Goal: Check status: Check status

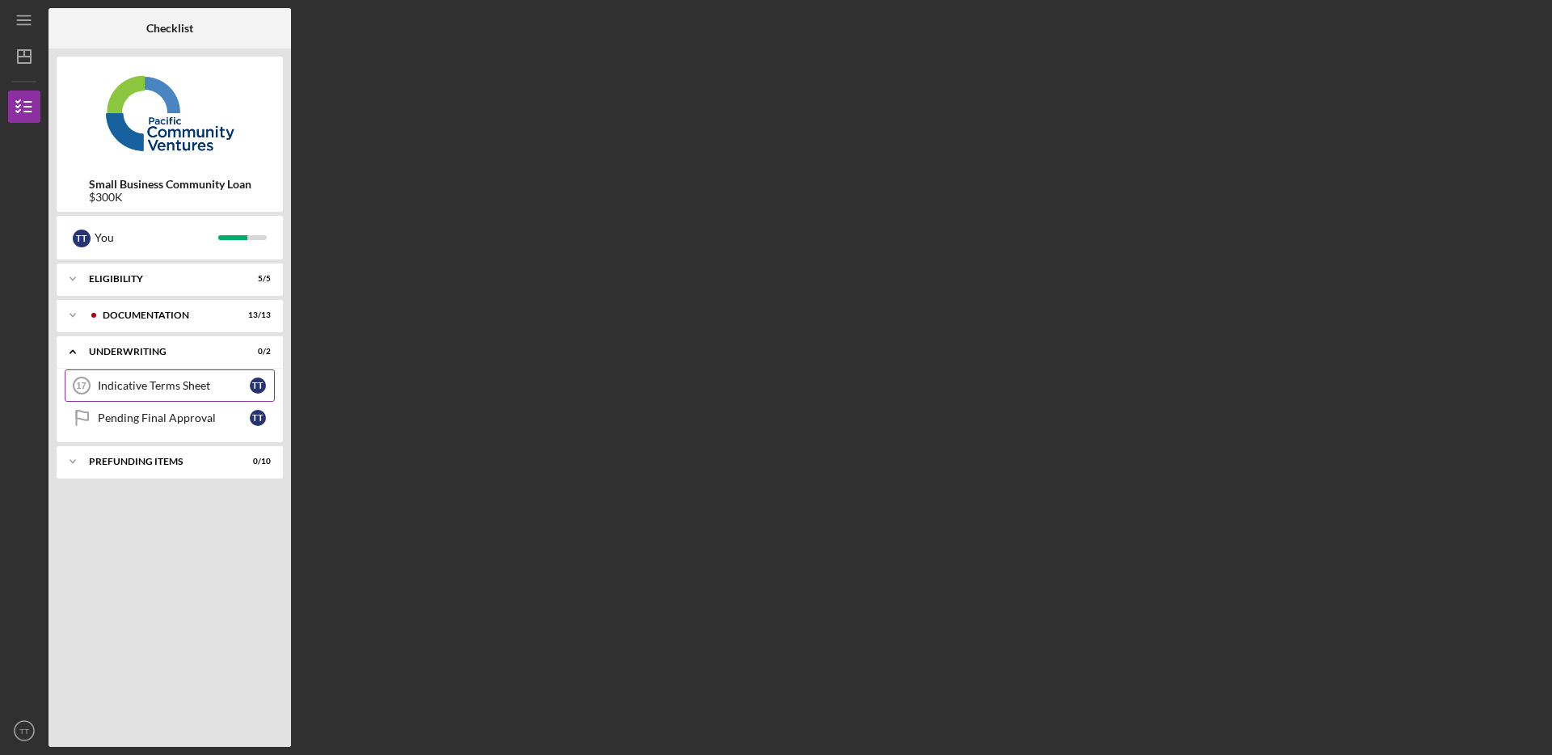
click at [205, 388] on div "Indicative Terms Sheet" at bounding box center [174, 385] width 152 height 13
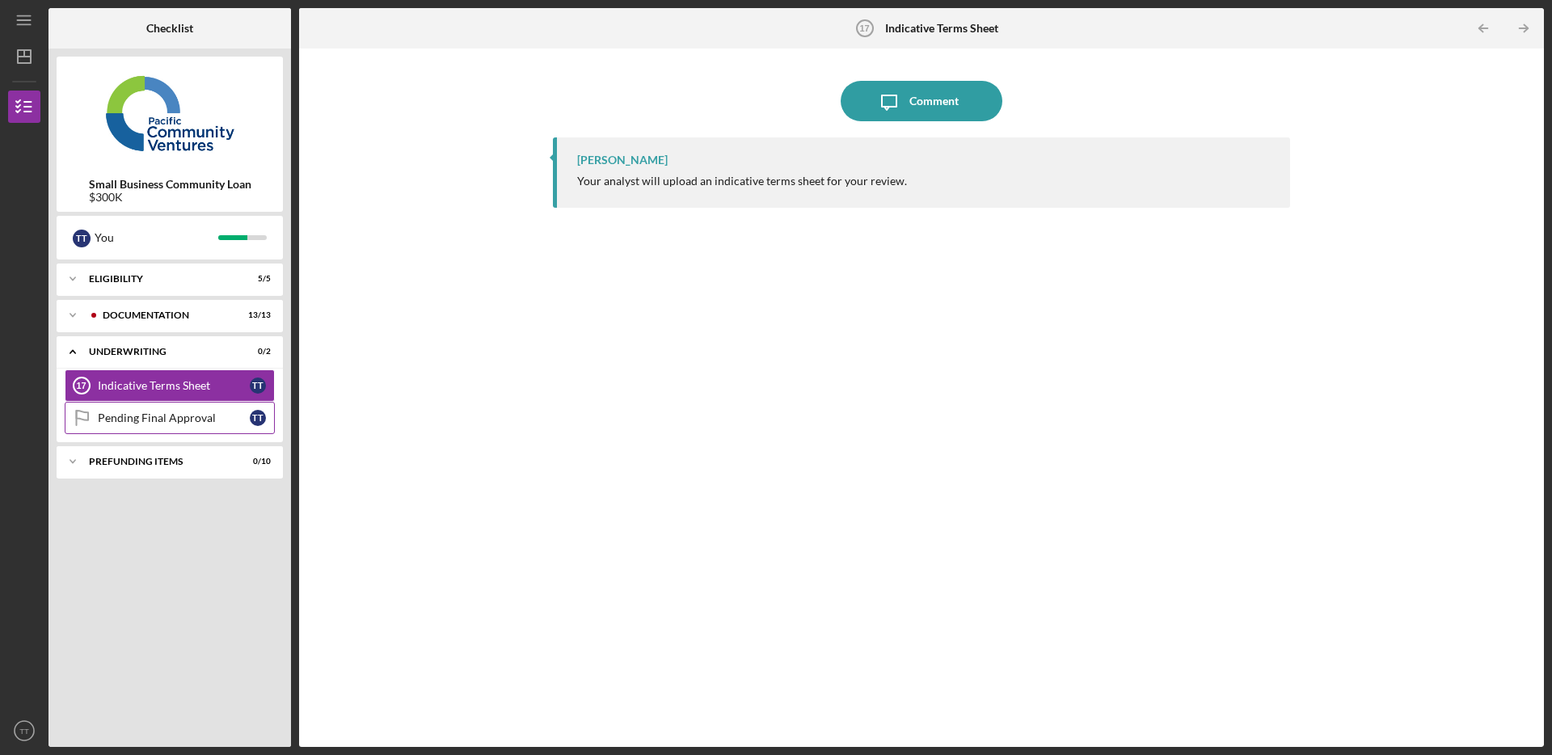
click at [203, 420] on div "Pending Final Approval" at bounding box center [174, 417] width 152 height 13
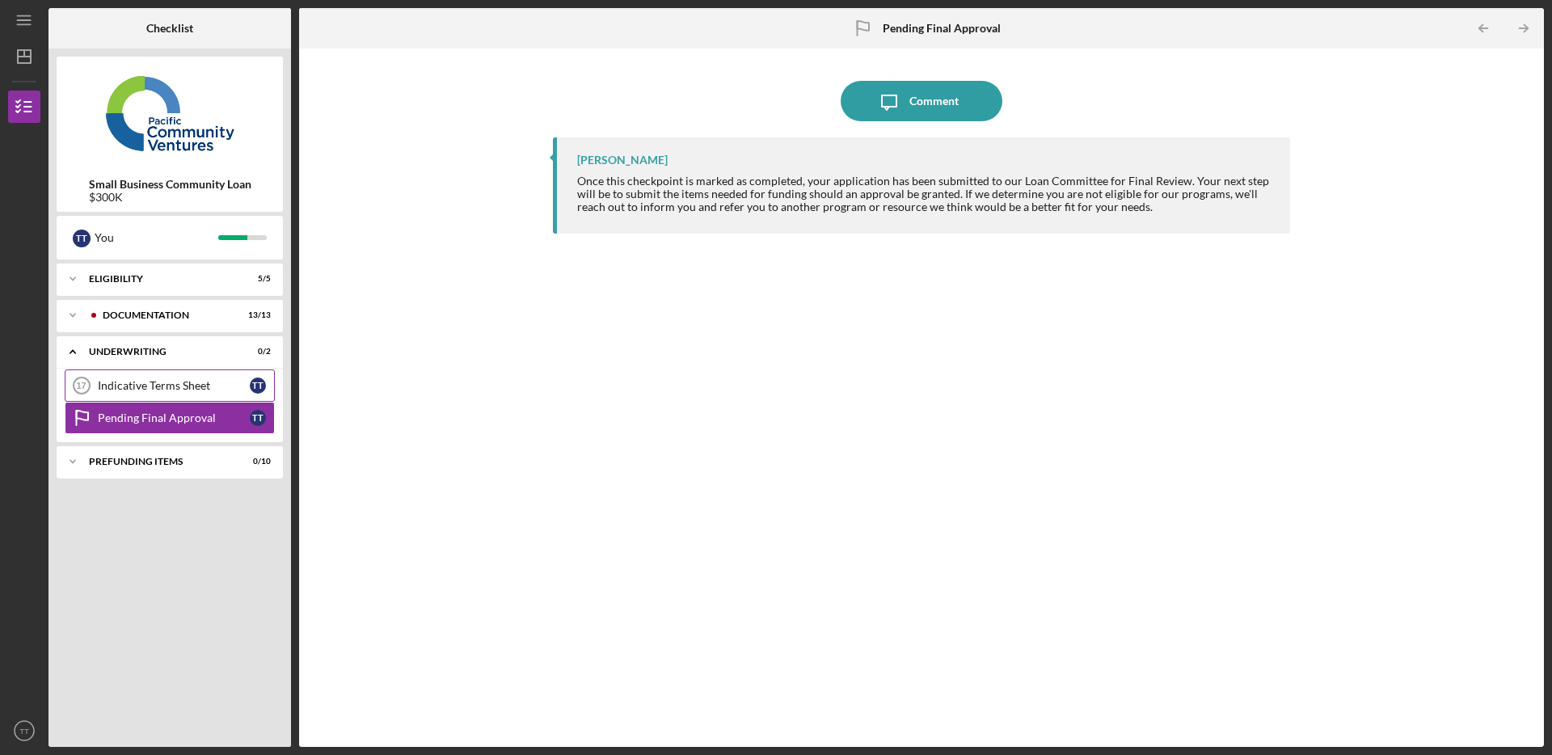
click at [141, 390] on div "Indicative Terms Sheet" at bounding box center [174, 385] width 152 height 13
